Goal: Task Accomplishment & Management: Complete application form

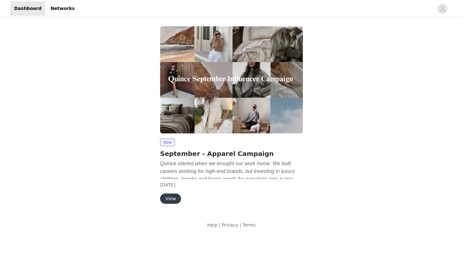
click at [176, 196] on button "View" at bounding box center [170, 198] width 21 height 10
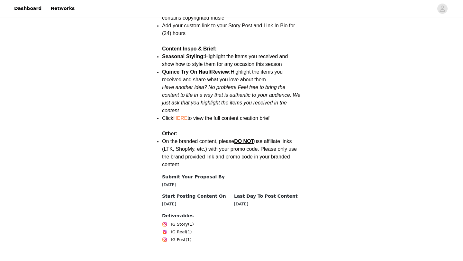
scroll to position [882, 0]
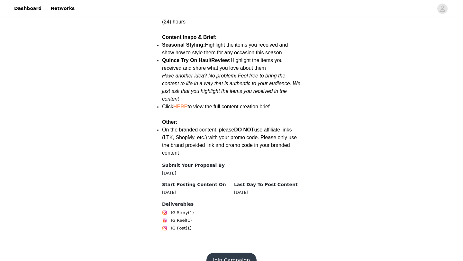
click at [227, 253] on button "Join Campaign" at bounding box center [231, 260] width 50 height 15
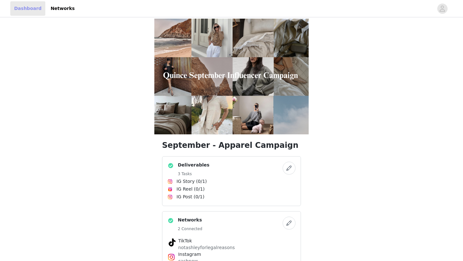
click at [31, 7] on link "Dashboard" at bounding box center [27, 8] width 35 height 14
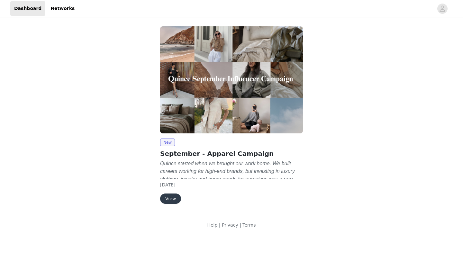
click at [171, 202] on button "View" at bounding box center [170, 198] width 21 height 10
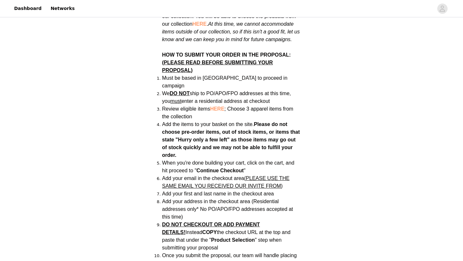
scroll to position [474, 0]
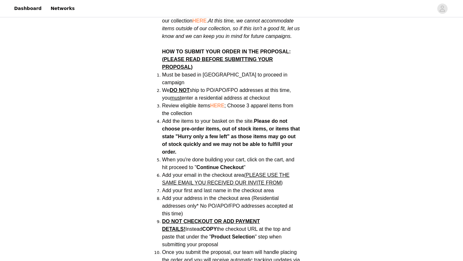
click at [218, 103] on span "HERE" at bounding box center [217, 105] width 14 height 5
